Goal: Task Accomplishment & Management: Manage account settings

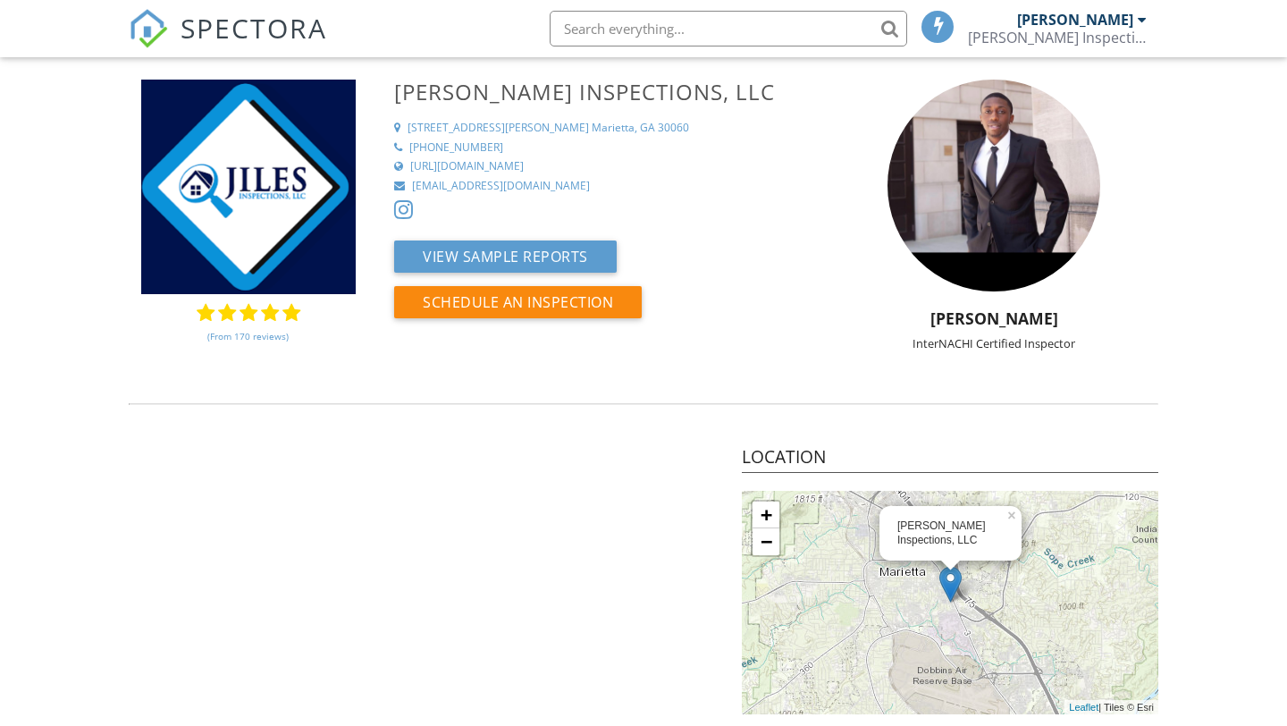
click at [250, 312] on div at bounding box center [249, 313] width 18 height 20
click at [250, 335] on link "(From 170 reviews)" at bounding box center [247, 336] width 81 height 30
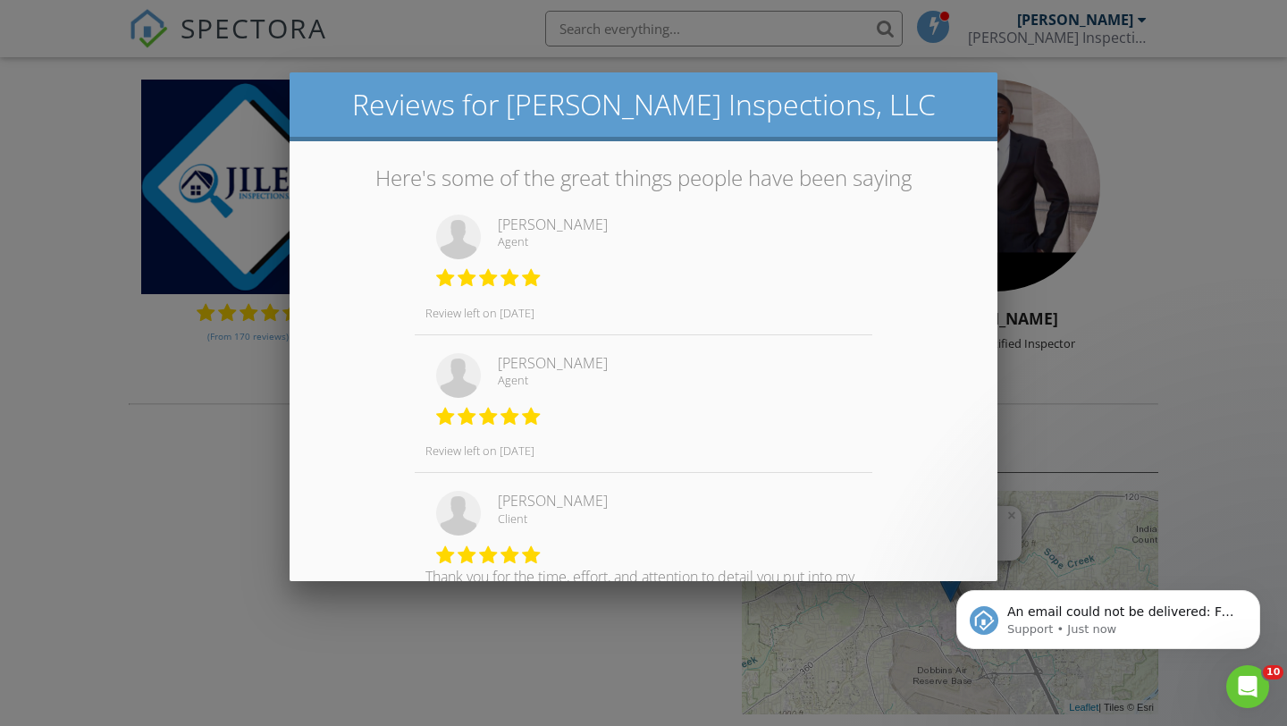
click at [194, 461] on div at bounding box center [643, 364] width 1287 height 907
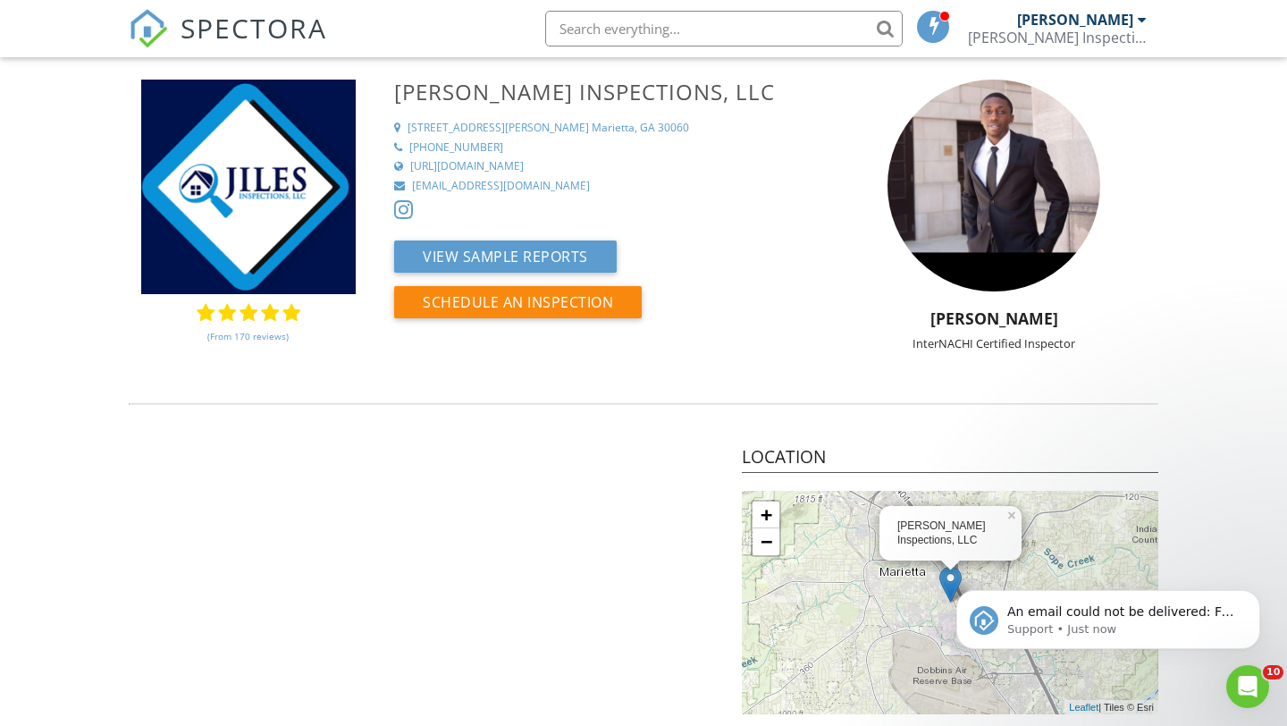
click at [164, 19] on img at bounding box center [148, 28] width 39 height 39
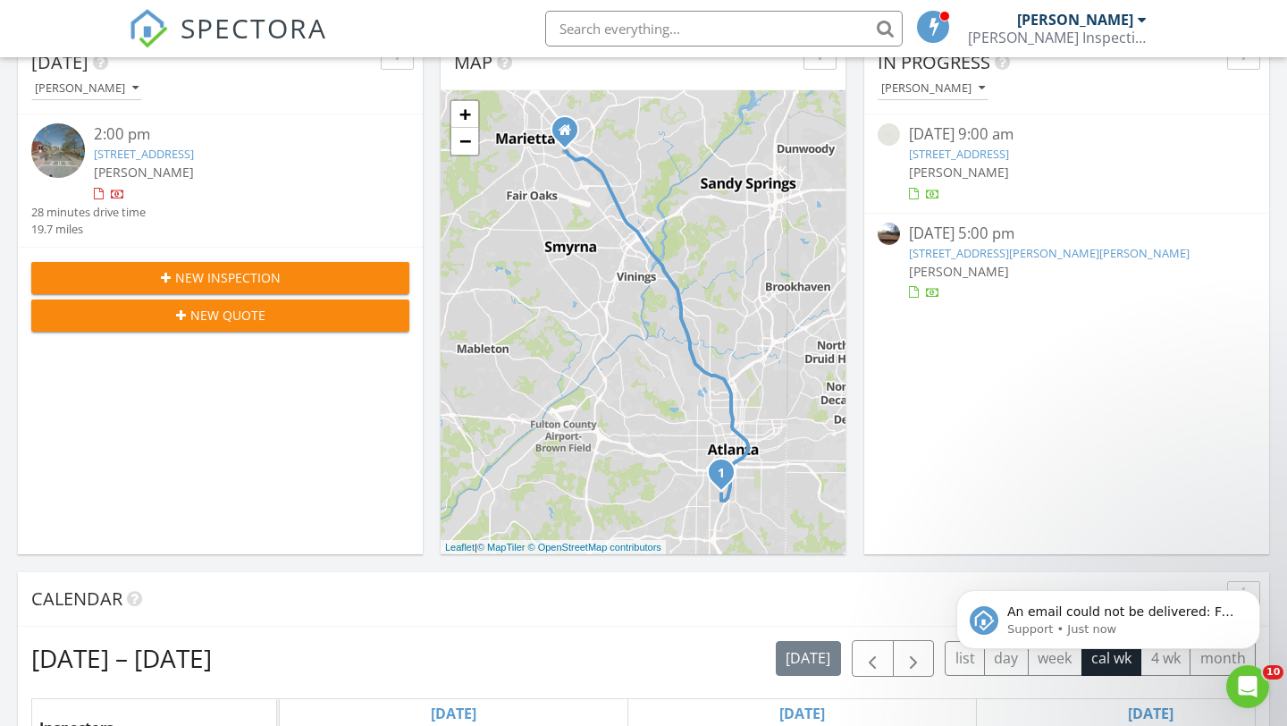
scroll to position [199, 0]
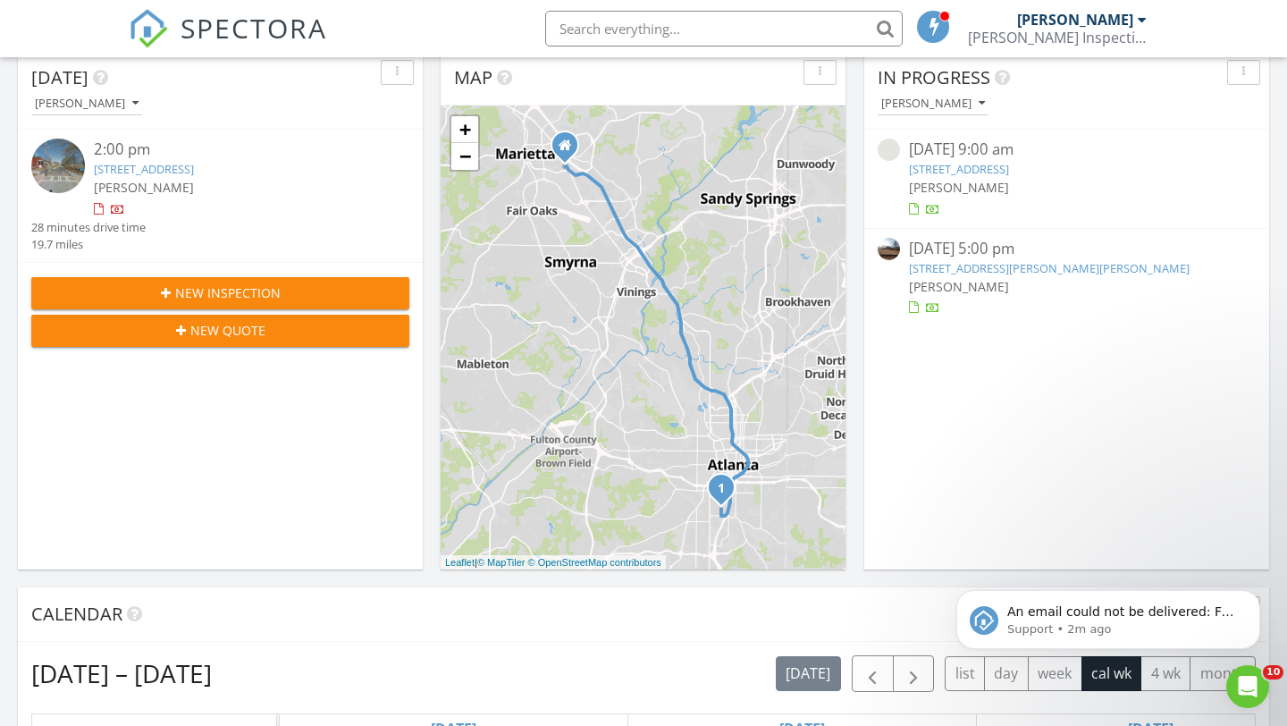
click at [975, 275] on link "[STREET_ADDRESS][PERSON_NAME][PERSON_NAME]" at bounding box center [1049, 268] width 281 height 16
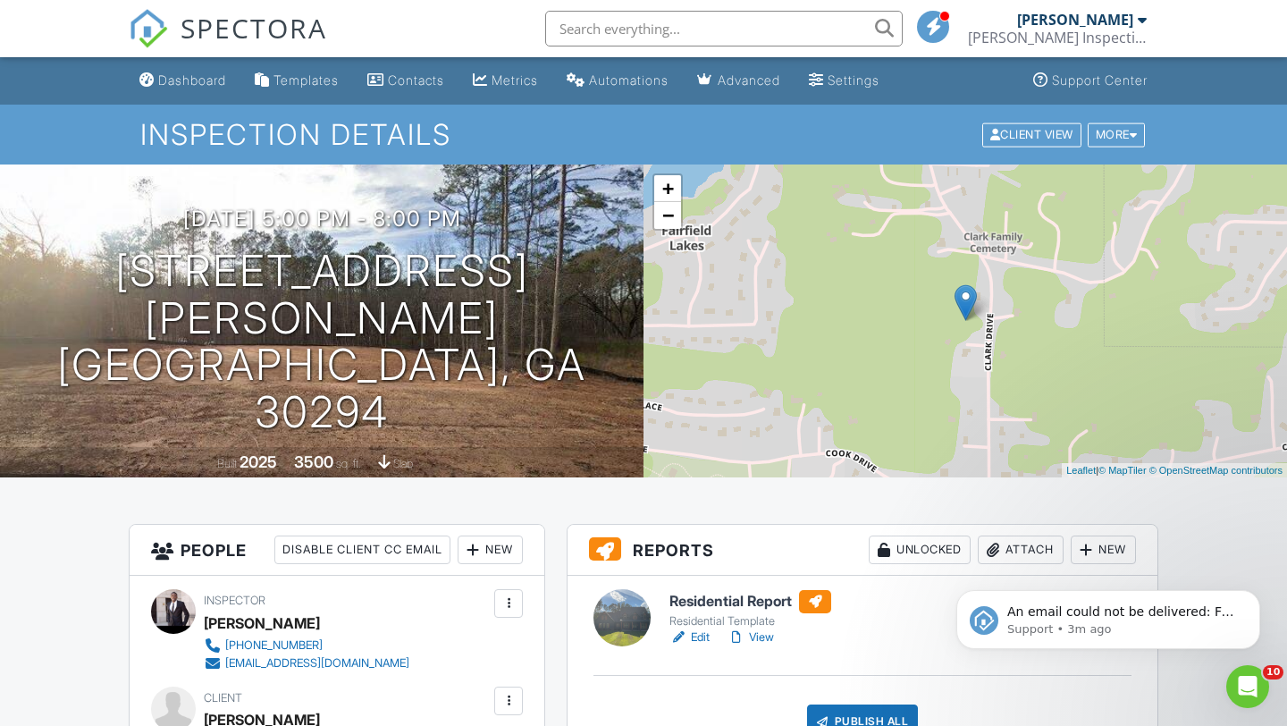
click at [690, 635] on link "Edit" at bounding box center [689, 637] width 40 height 18
